Goal: Transaction & Acquisition: Purchase product/service

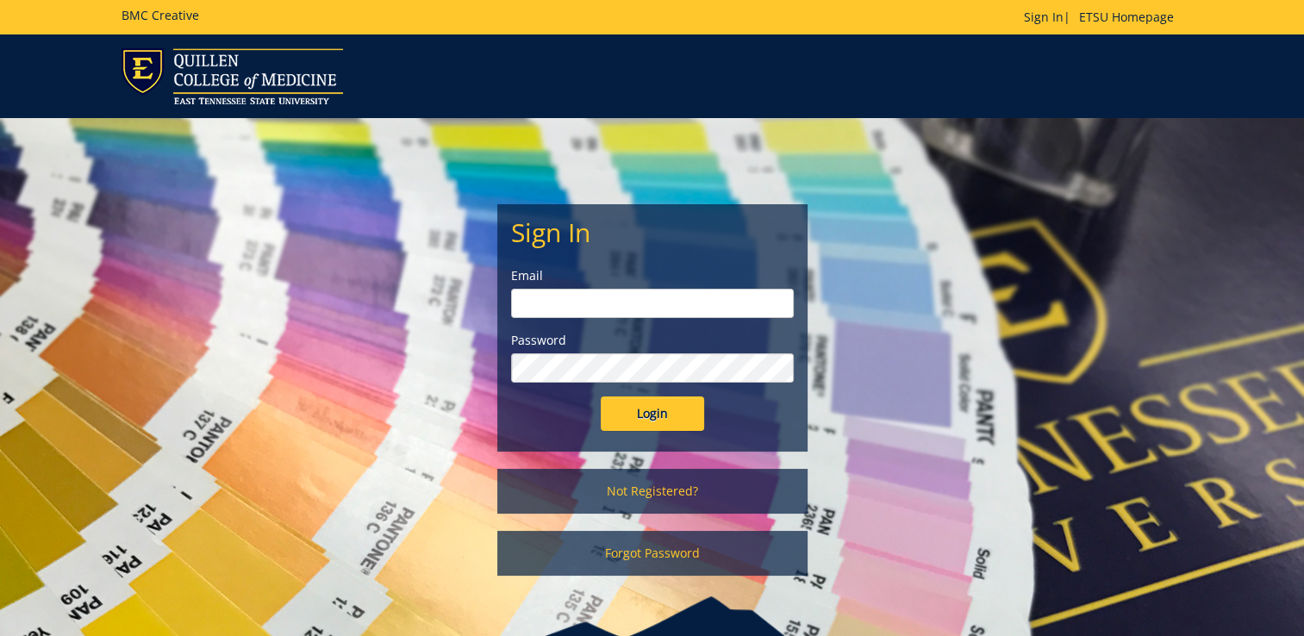
type input "[EMAIL_ADDRESS][DOMAIN_NAME]"
click at [639, 410] on input "Login" at bounding box center [652, 413] width 103 height 34
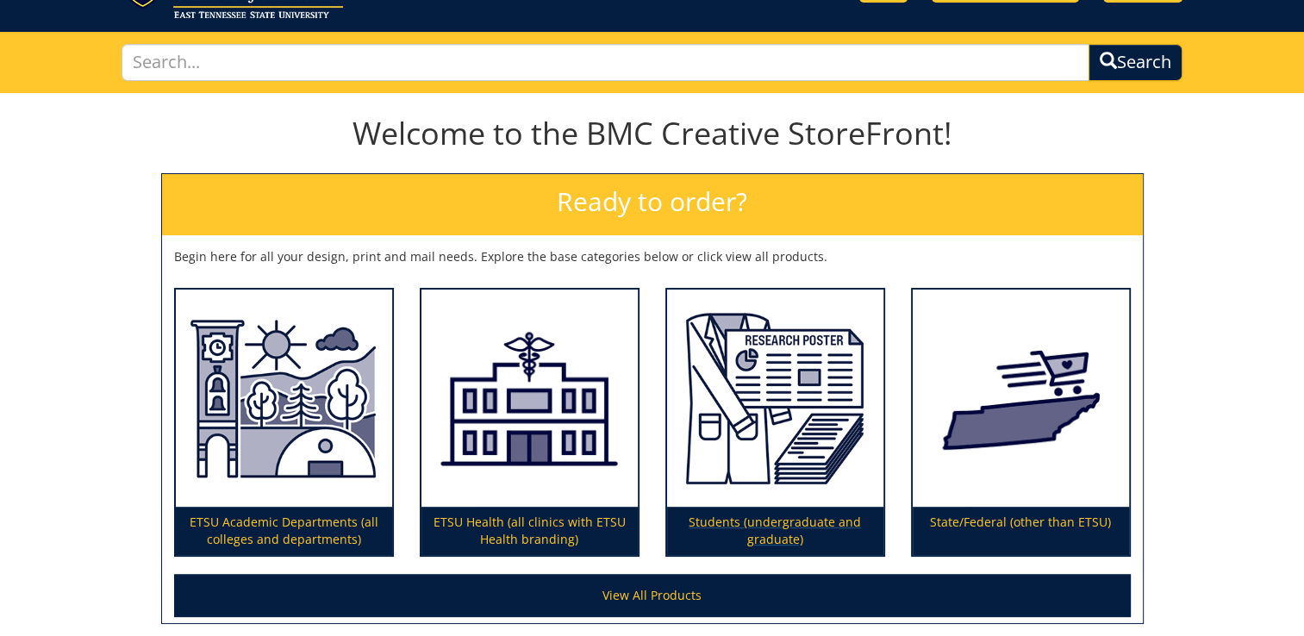
scroll to position [239, 0]
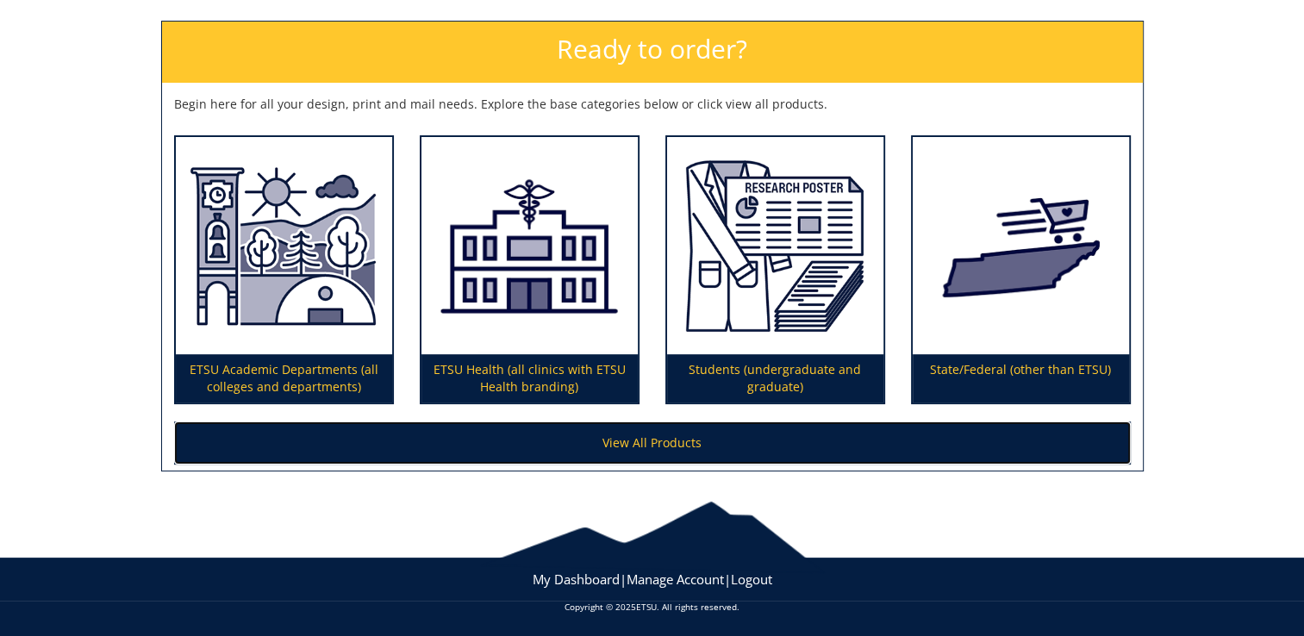
click at [637, 442] on link "View All Products" at bounding box center [652, 442] width 957 height 43
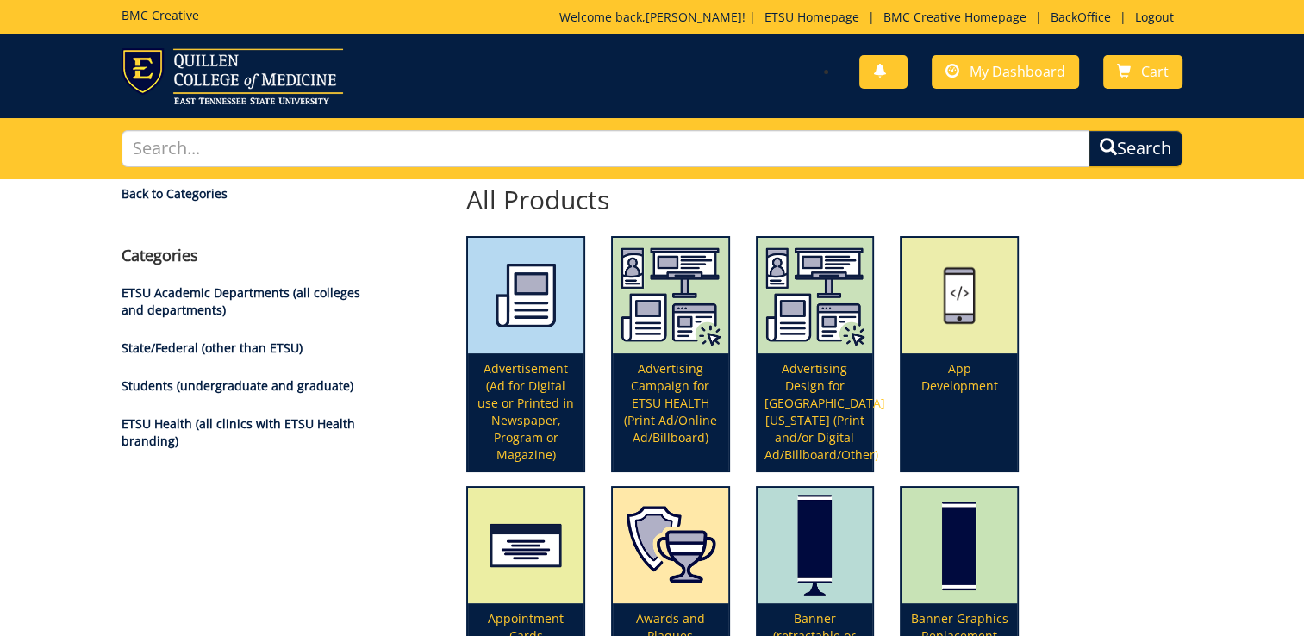
click at [703, 167] on div "Search" at bounding box center [652, 148] width 1087 height 61
click at [703, 145] on input "text" at bounding box center [606, 148] width 968 height 37
type input "portrait"
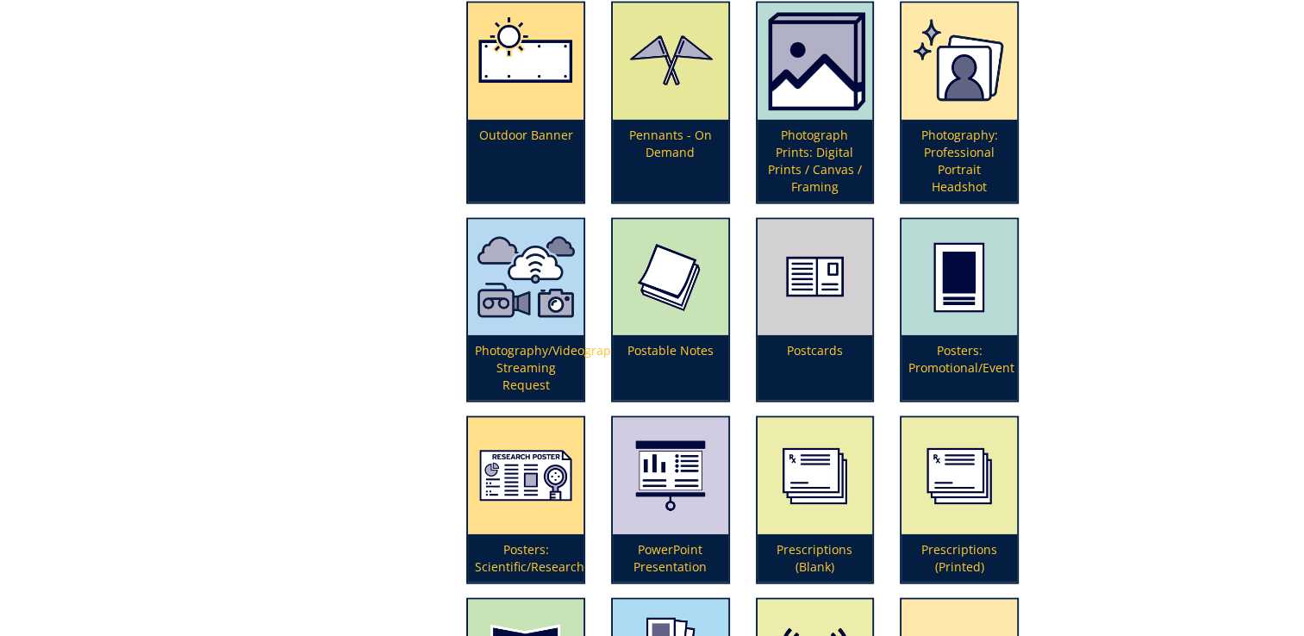
scroll to position [3620, 0]
